Goal: Task Accomplishment & Management: Use online tool/utility

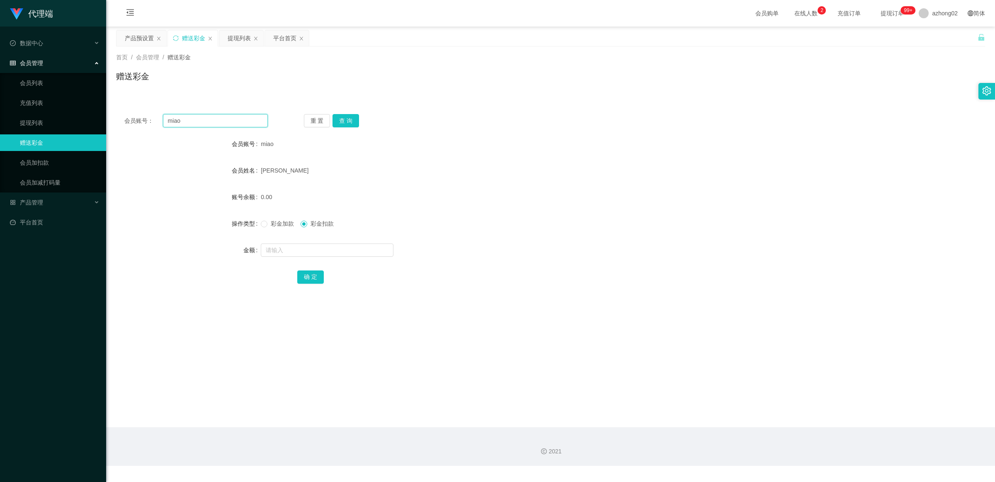
click at [199, 123] on input "miao" at bounding box center [215, 120] width 105 height 13
paste input "jackky"
type input "jackky"
click at [345, 121] on button "查 询" at bounding box center [346, 120] width 27 height 13
click at [280, 222] on span "彩金加款" at bounding box center [283, 223] width 30 height 7
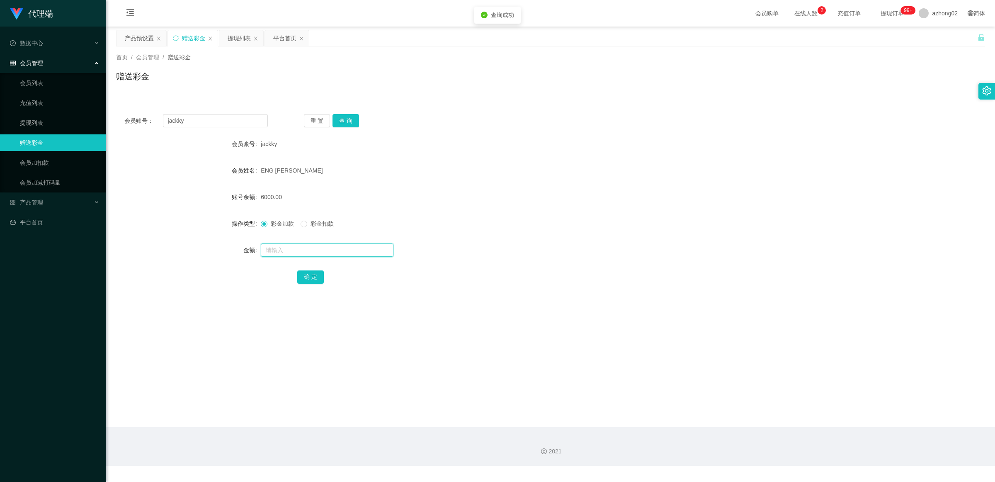
click at [285, 250] on input "text" at bounding box center [327, 249] width 133 height 13
type input "2000"
drag, startPoint x: 305, startPoint y: 275, endPoint x: 283, endPoint y: 275, distance: 22.4
click at [305, 275] on button "确 定" at bounding box center [310, 276] width 27 height 13
click at [350, 119] on button "查 询" at bounding box center [346, 120] width 27 height 13
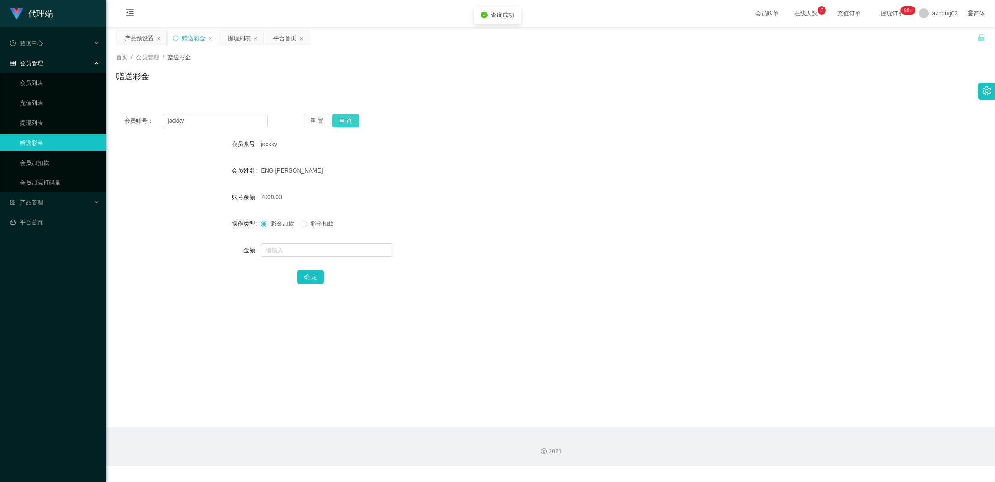
click at [350, 119] on button "查 询" at bounding box center [346, 120] width 27 height 13
